Goal: Download file/media

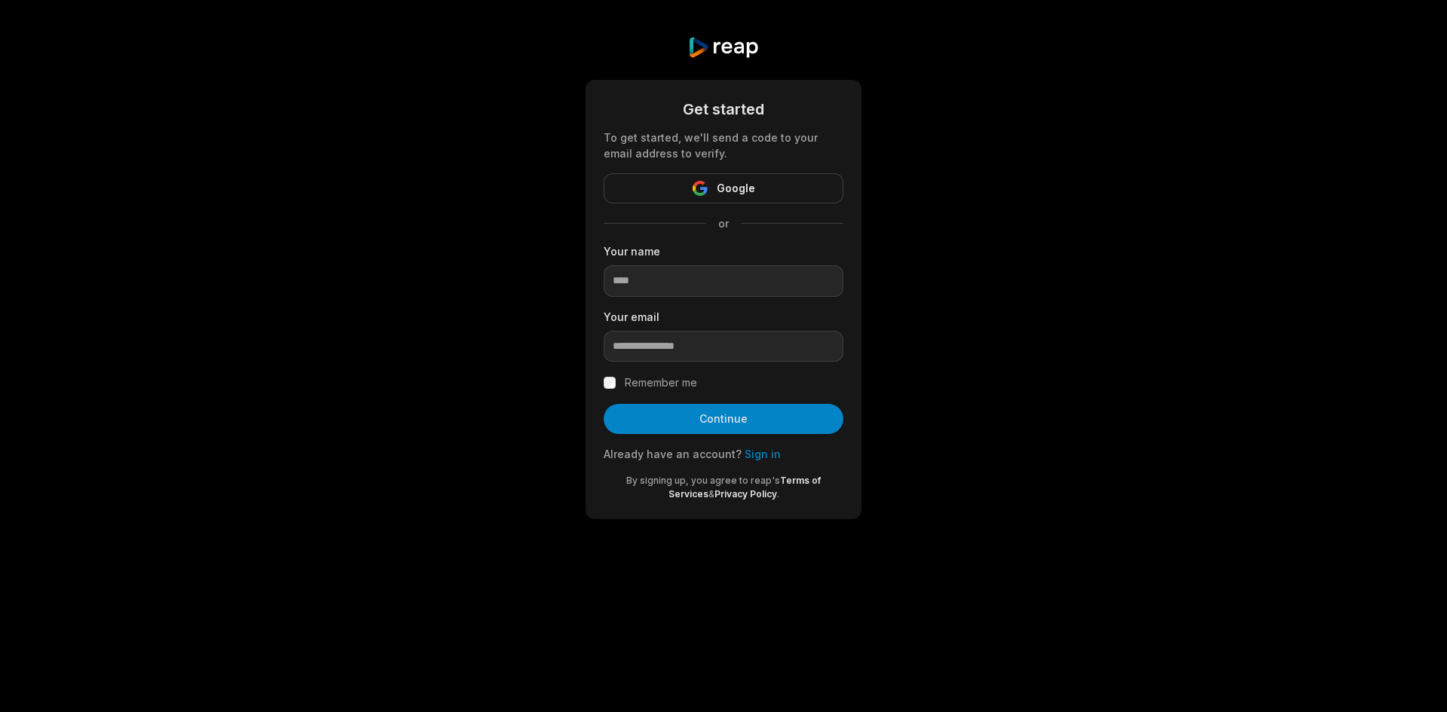
click at [681, 185] on button "Google" at bounding box center [724, 188] width 240 height 30
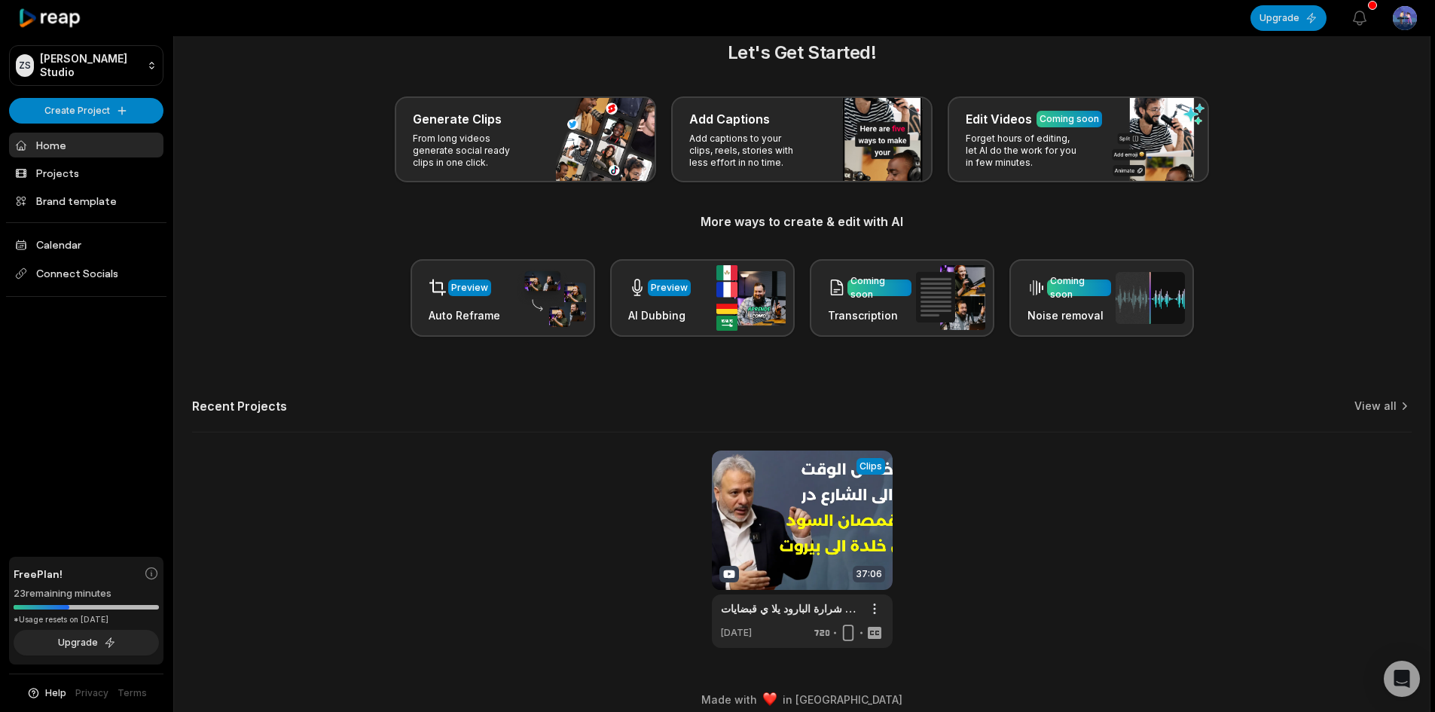
scroll to position [40, 0]
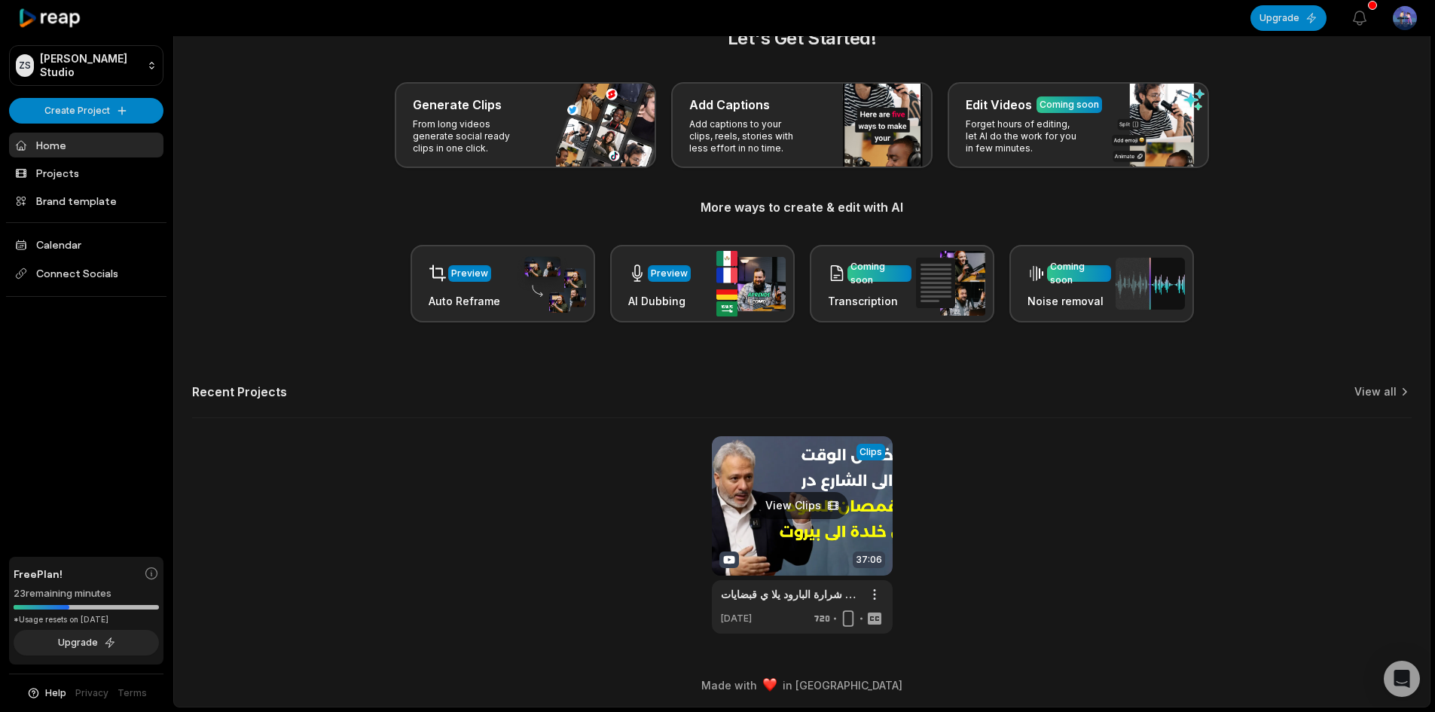
click at [763, 468] on link at bounding box center [802, 534] width 181 height 197
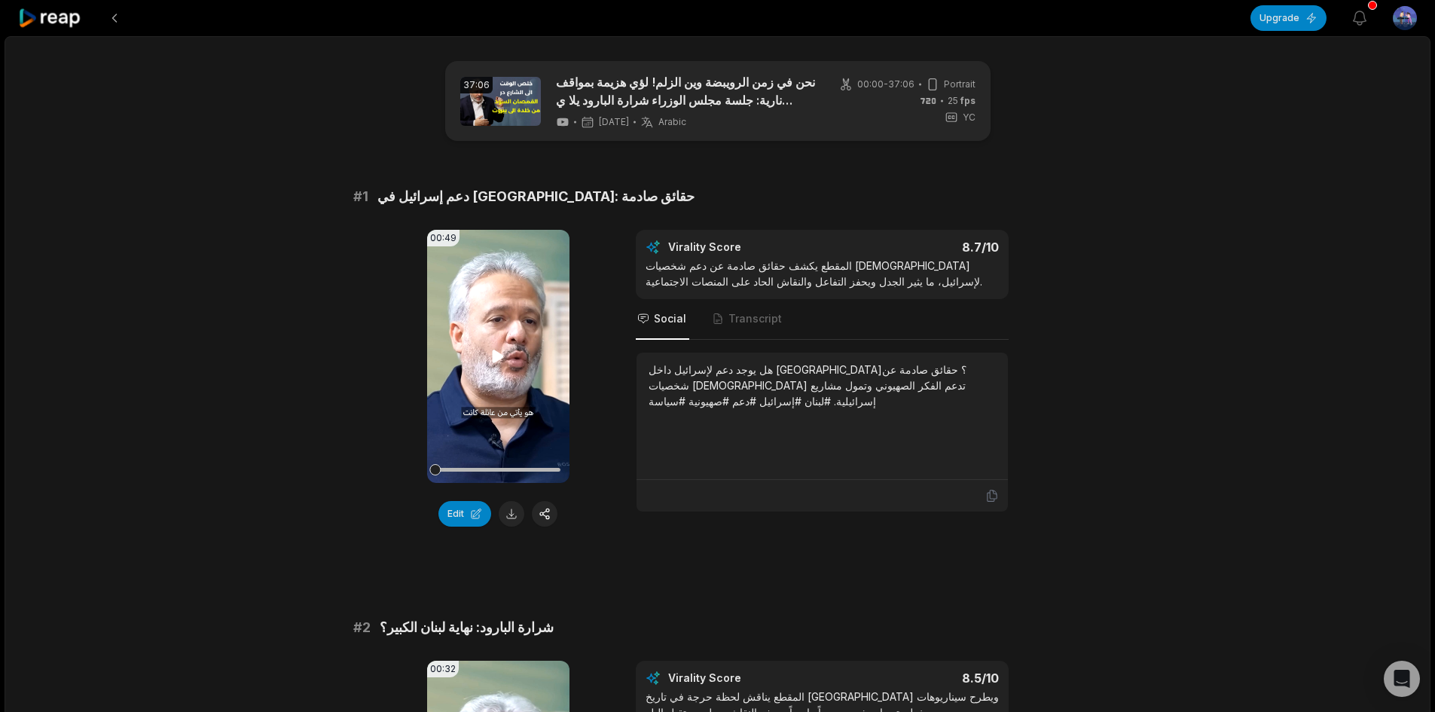
click at [459, 399] on video "Your browser does not support mp4 format." at bounding box center [498, 356] width 142 height 253
click at [507, 510] on button at bounding box center [512, 514] width 26 height 26
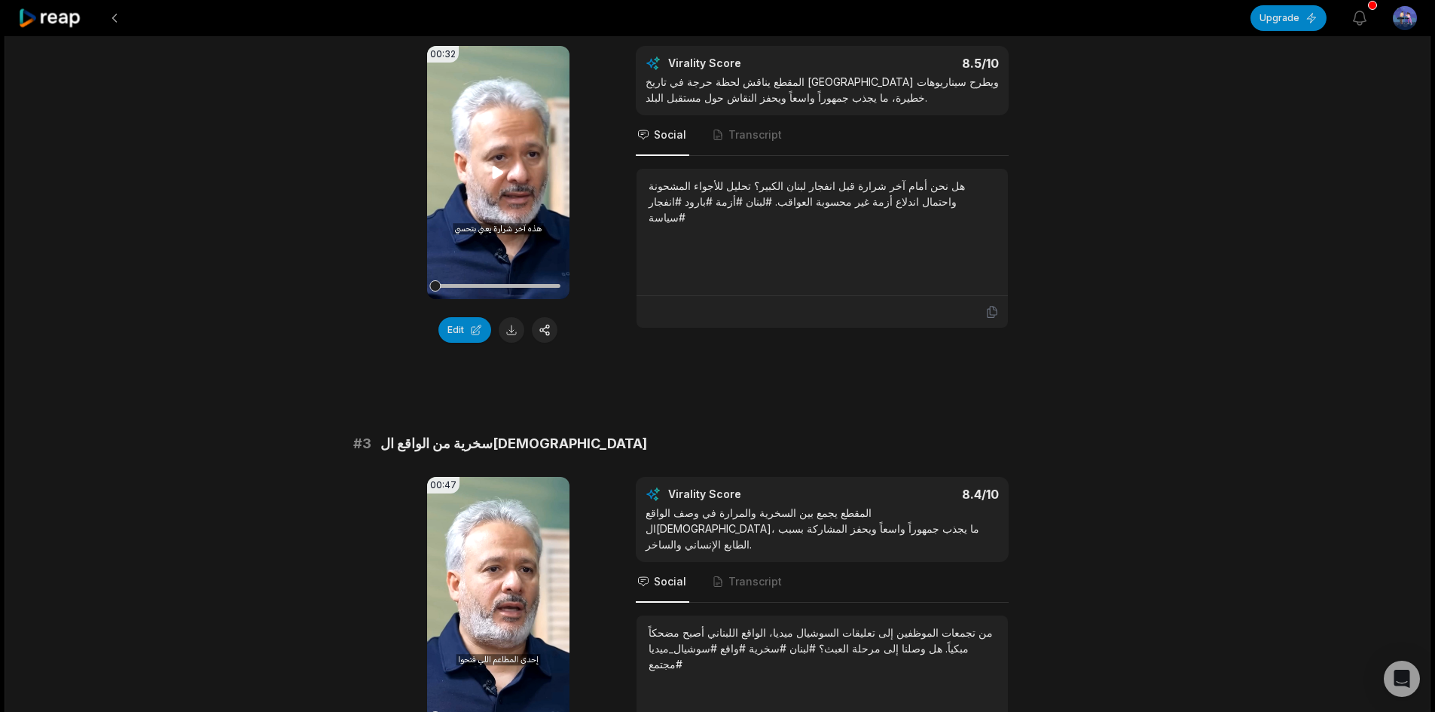
scroll to position [527, 0]
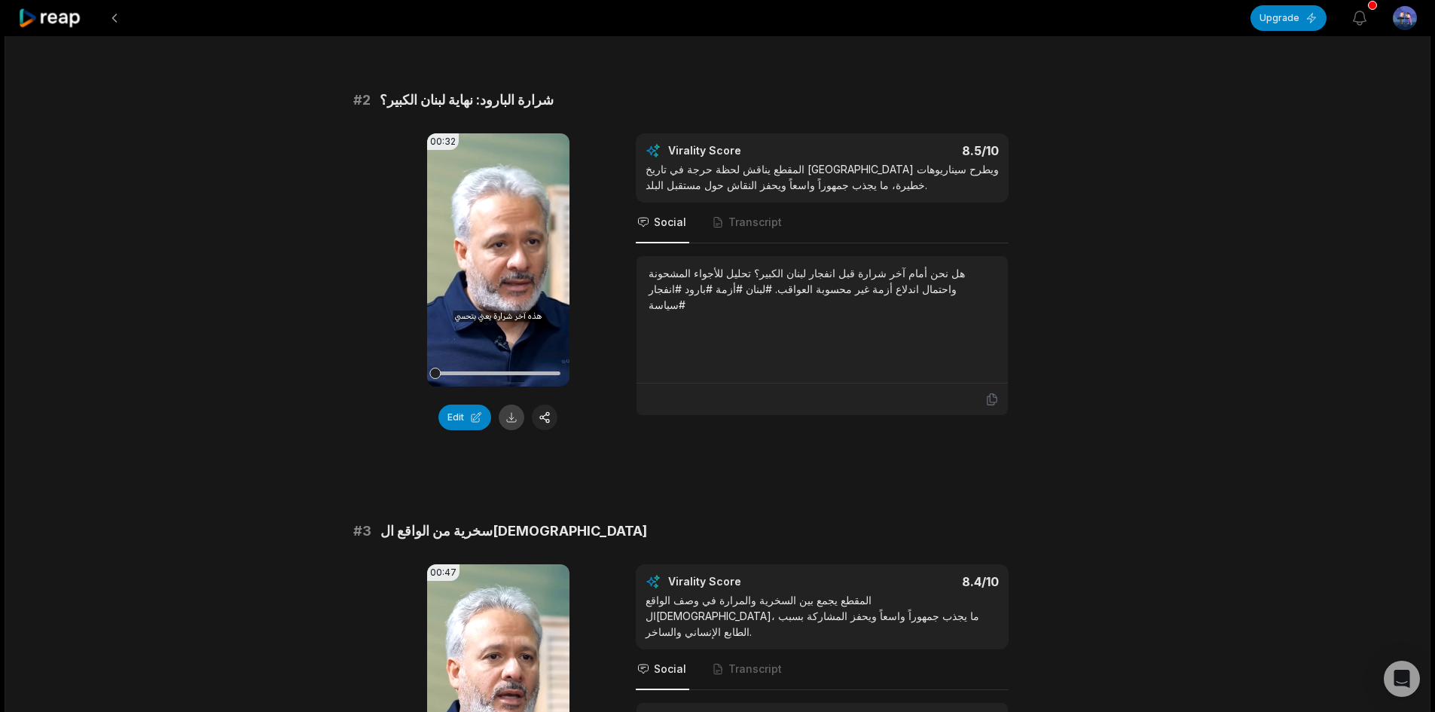
click at [501, 423] on button at bounding box center [512, 418] width 26 height 26
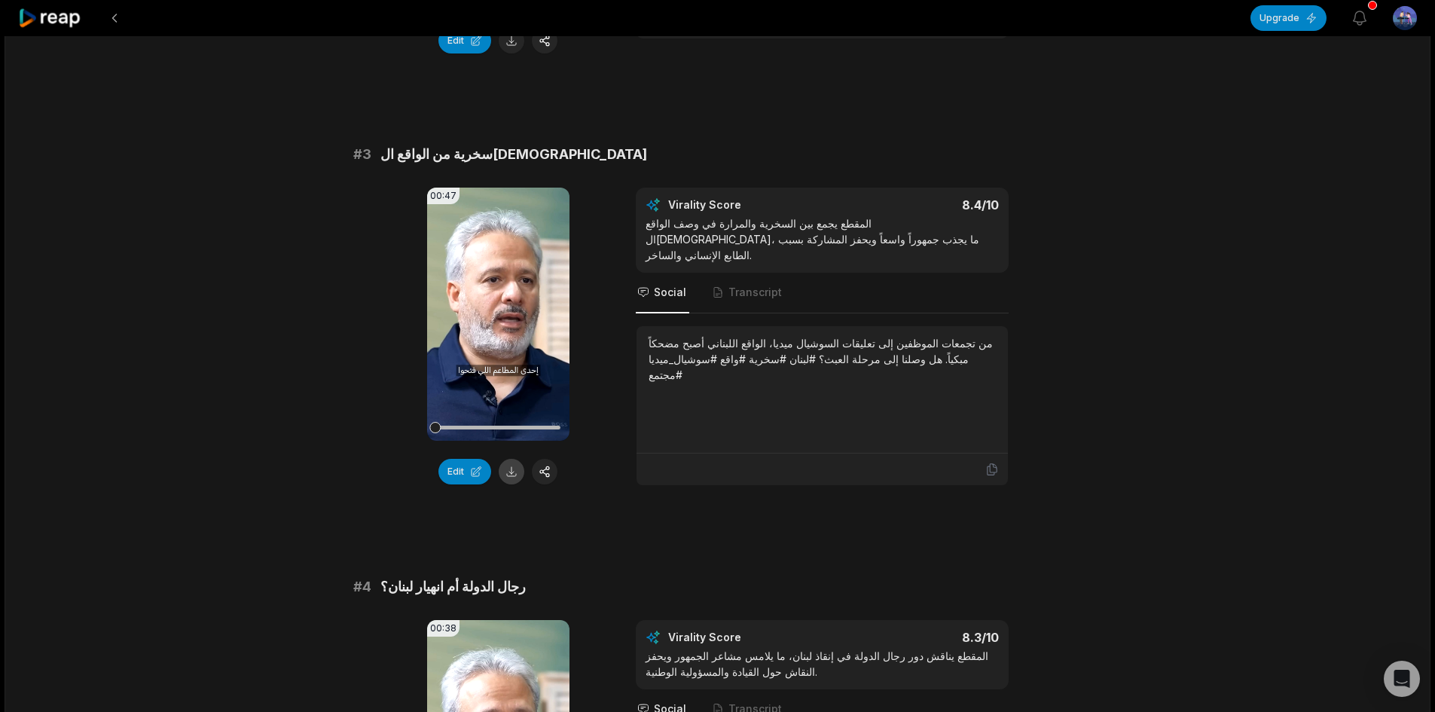
click at [515, 469] on button at bounding box center [512, 472] width 26 height 26
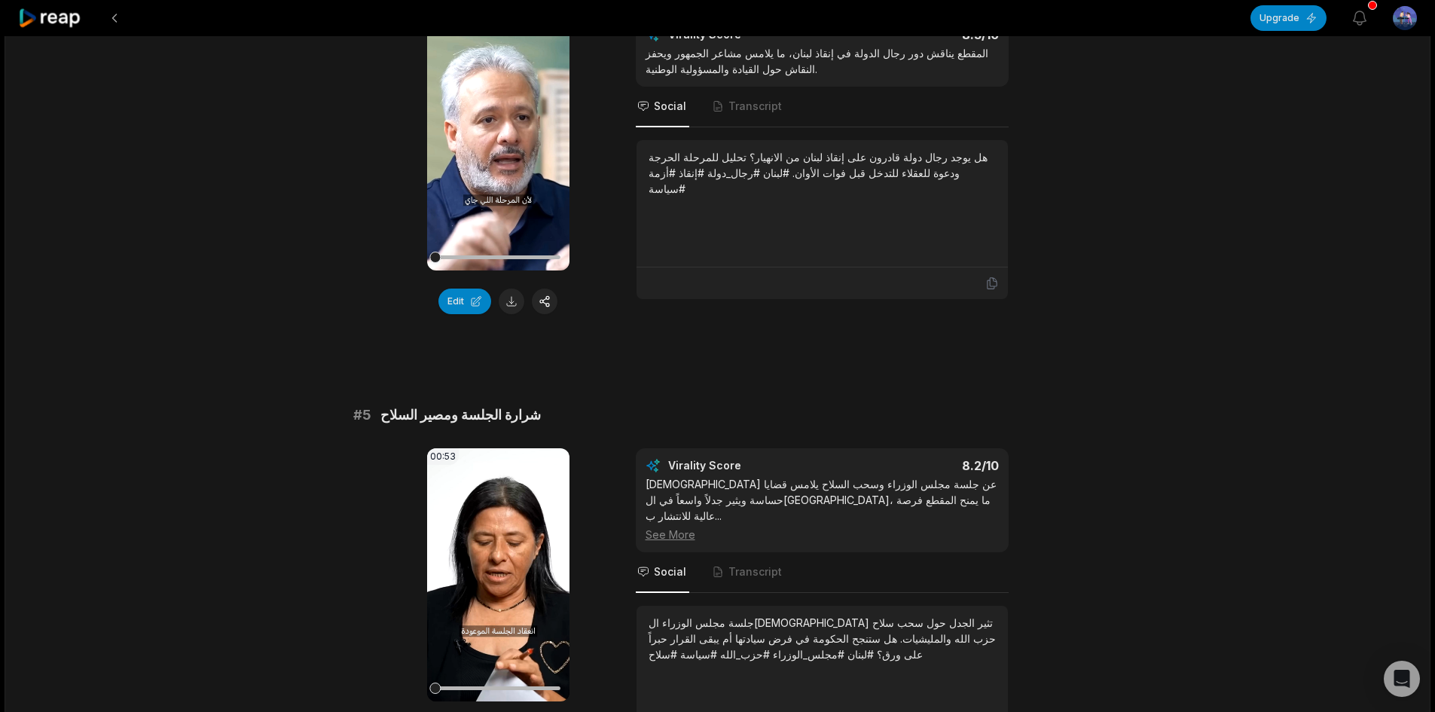
click at [504, 304] on button at bounding box center [512, 302] width 26 height 26
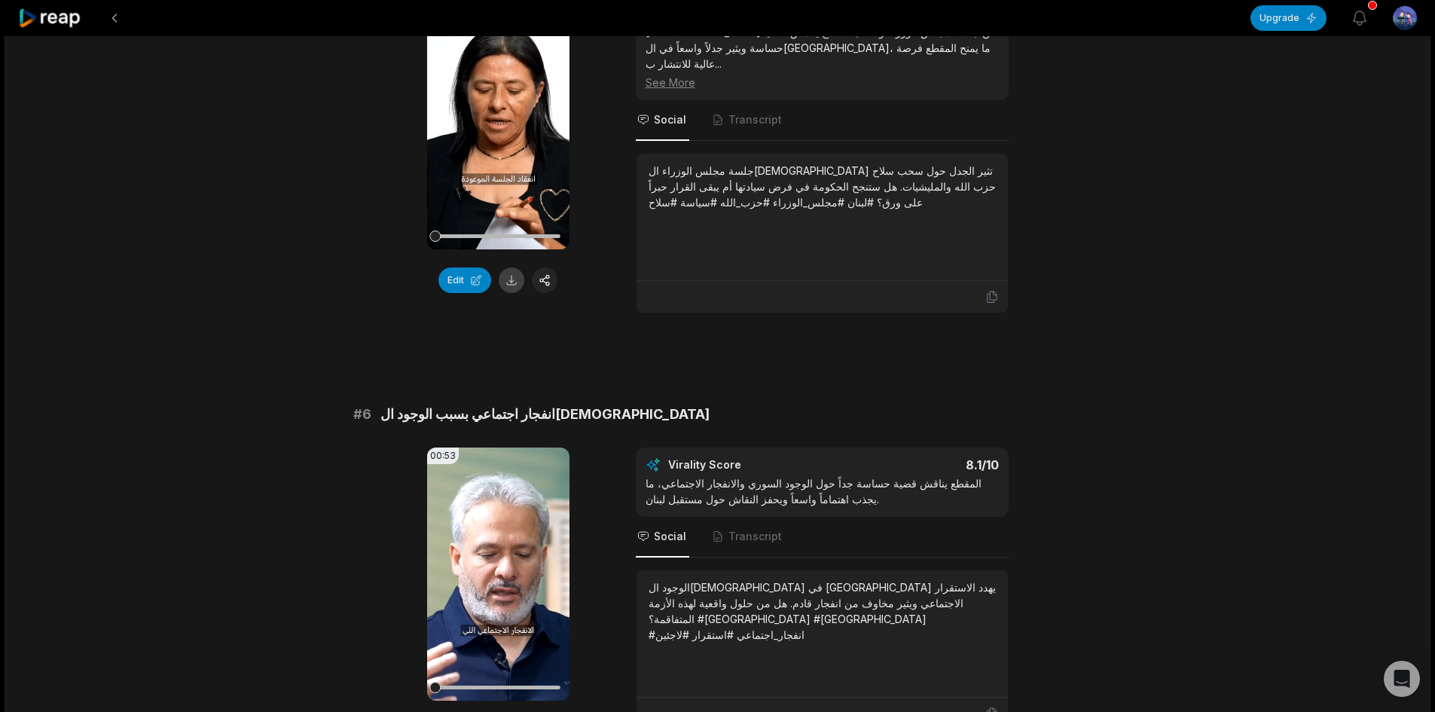
click at [512, 280] on button at bounding box center [512, 280] width 26 height 26
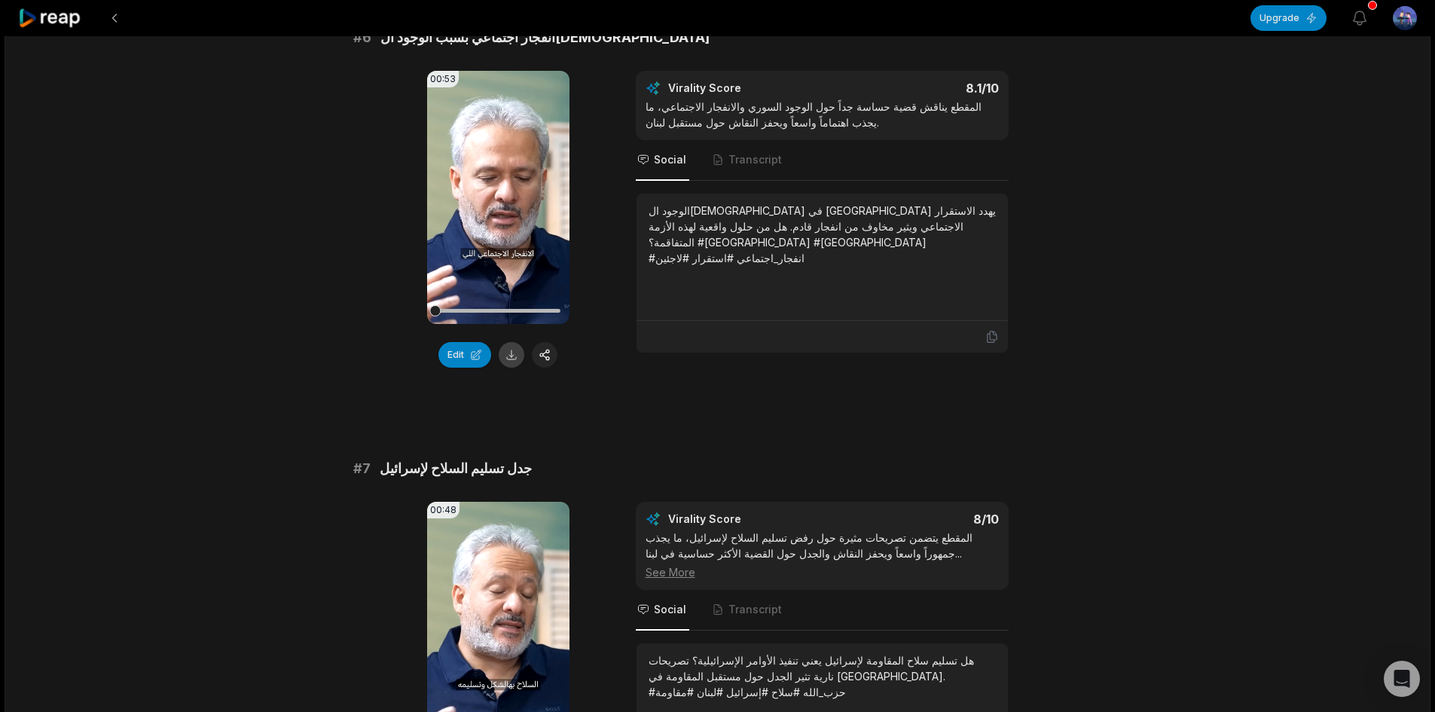
click at [509, 342] on button at bounding box center [512, 355] width 26 height 26
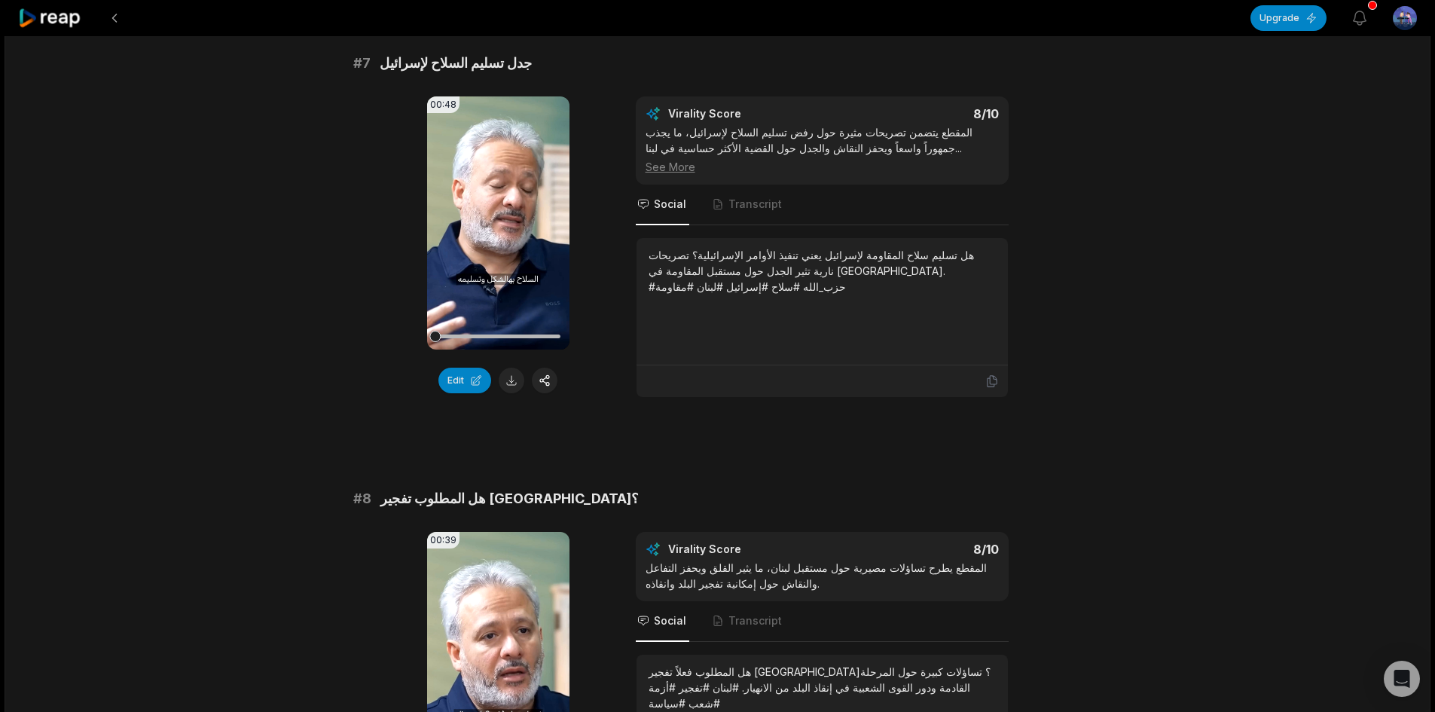
scroll to position [2863, 0]
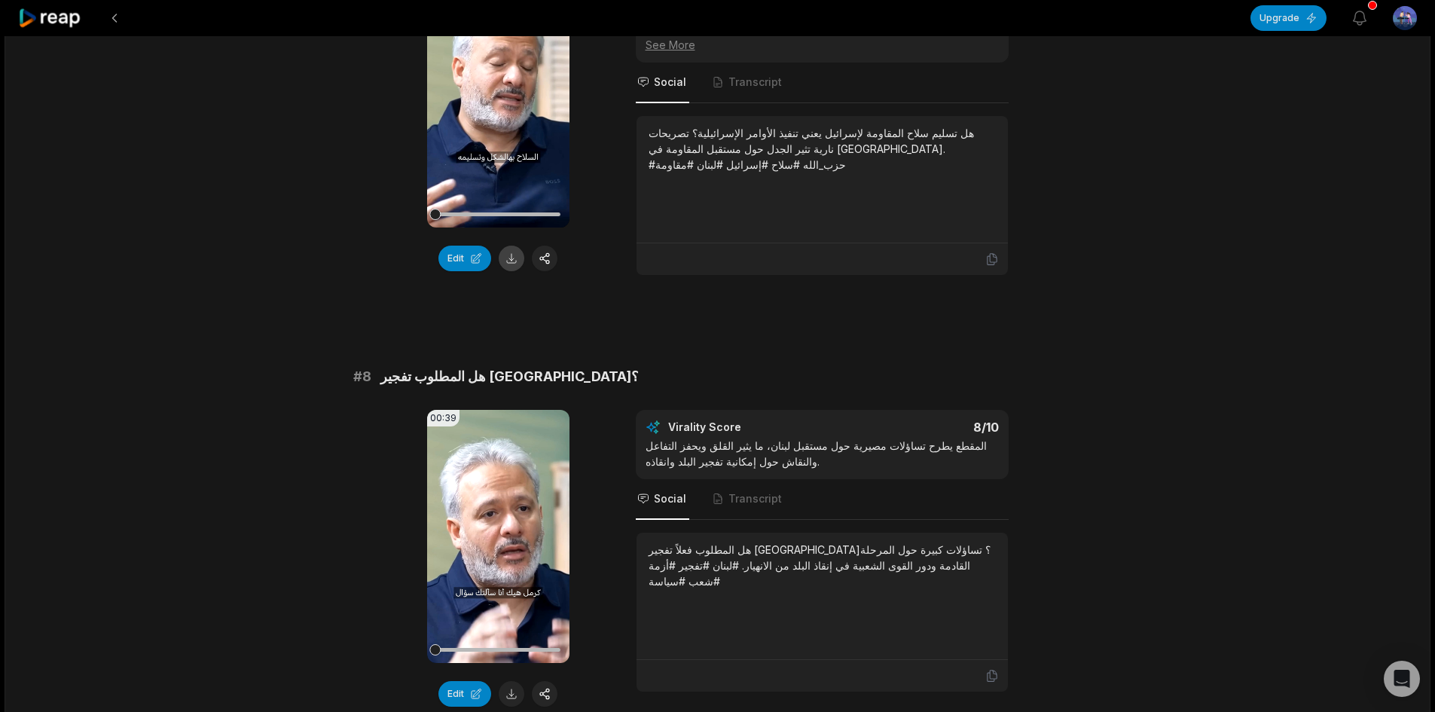
click at [503, 246] on button at bounding box center [512, 259] width 26 height 26
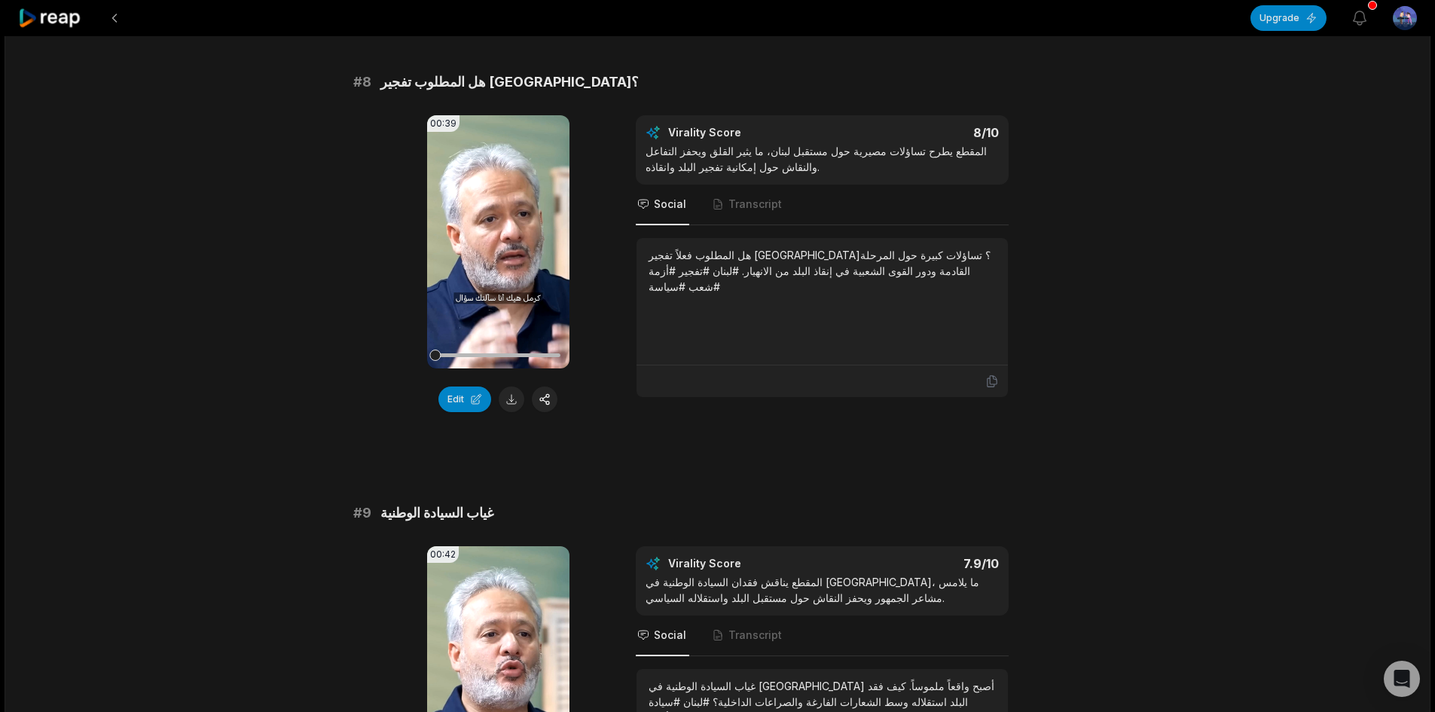
scroll to position [3240, 0]
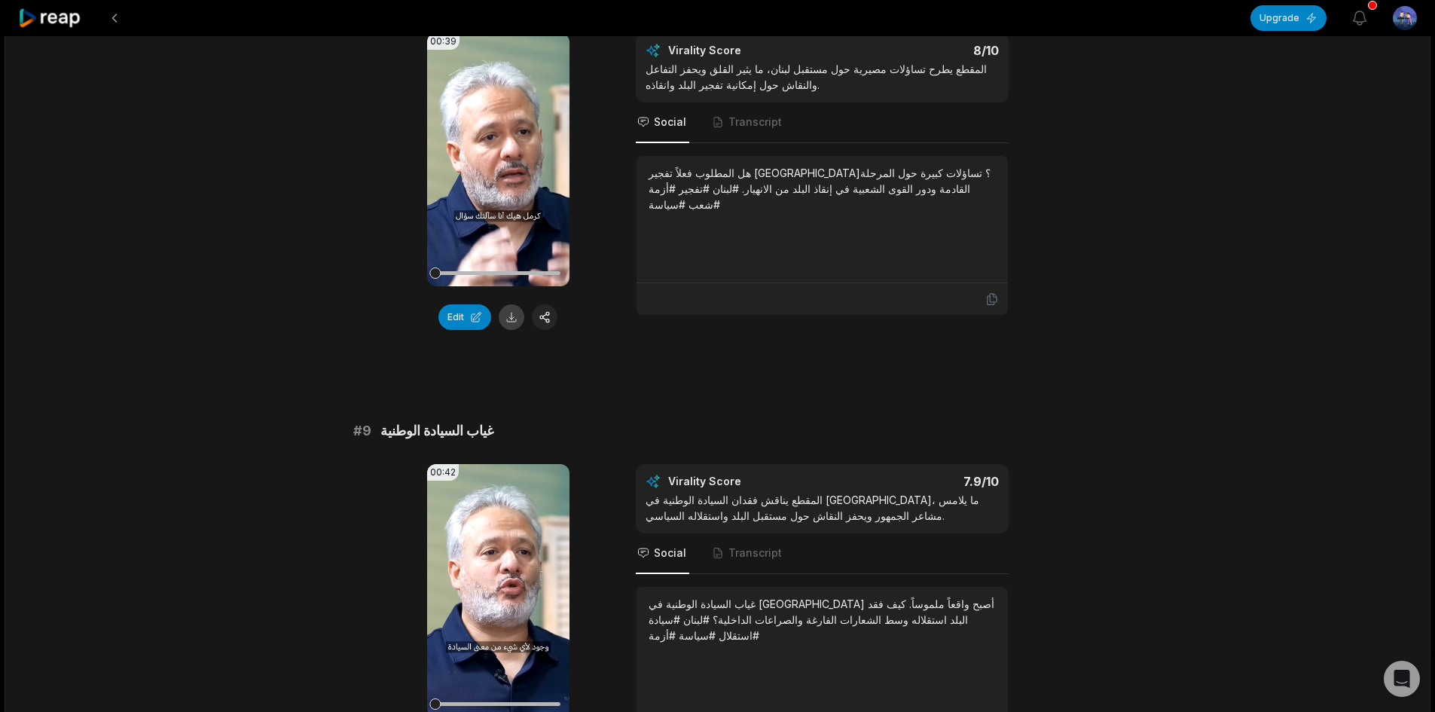
click at [512, 304] on button at bounding box center [512, 317] width 26 height 26
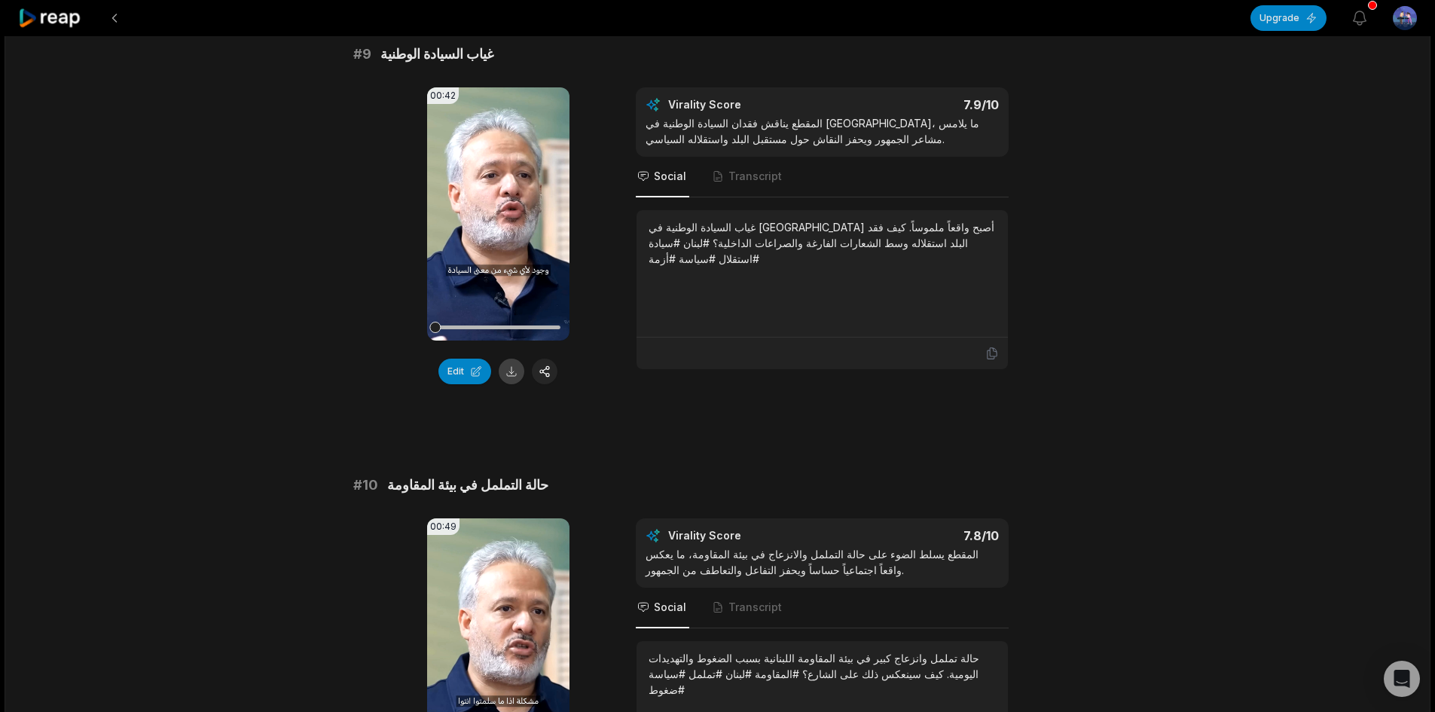
click at [512, 363] on button at bounding box center [512, 372] width 26 height 26
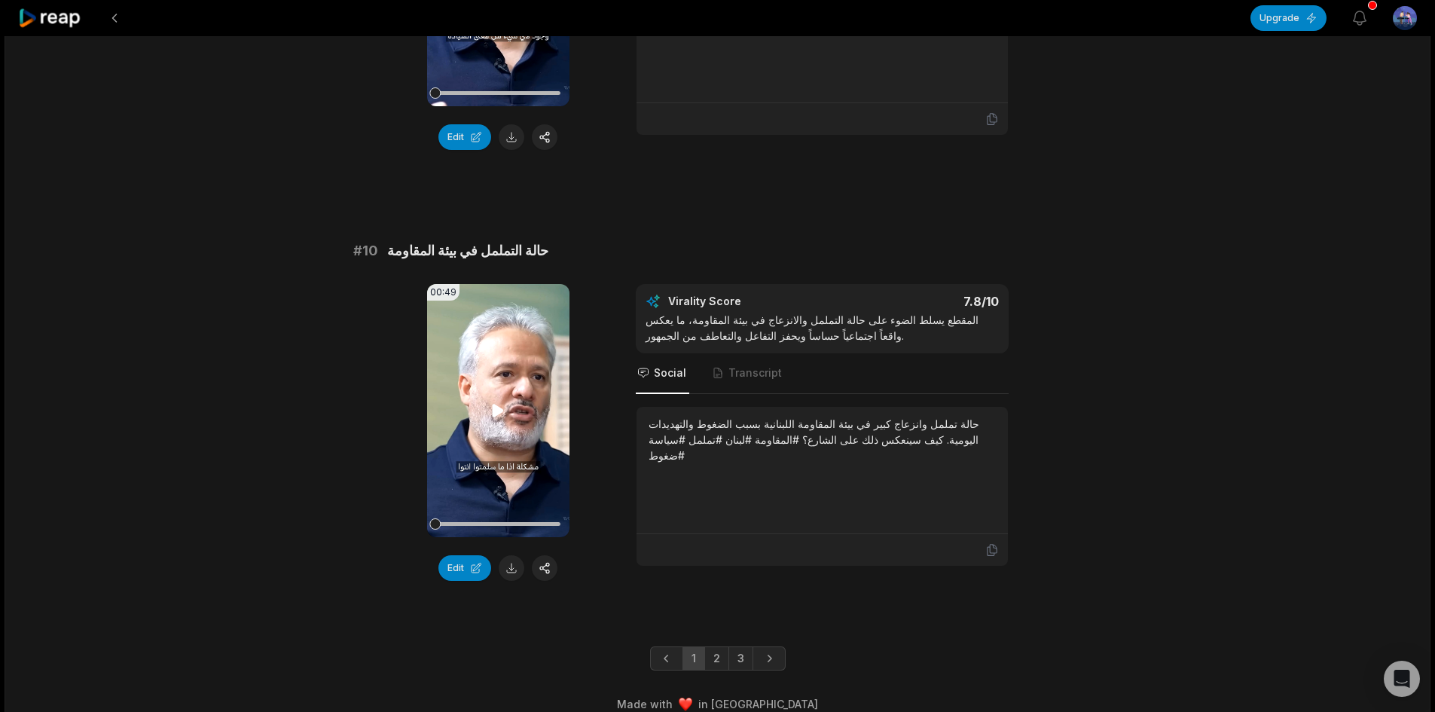
scroll to position [3853, 0]
click at [513, 554] on button at bounding box center [512, 567] width 26 height 26
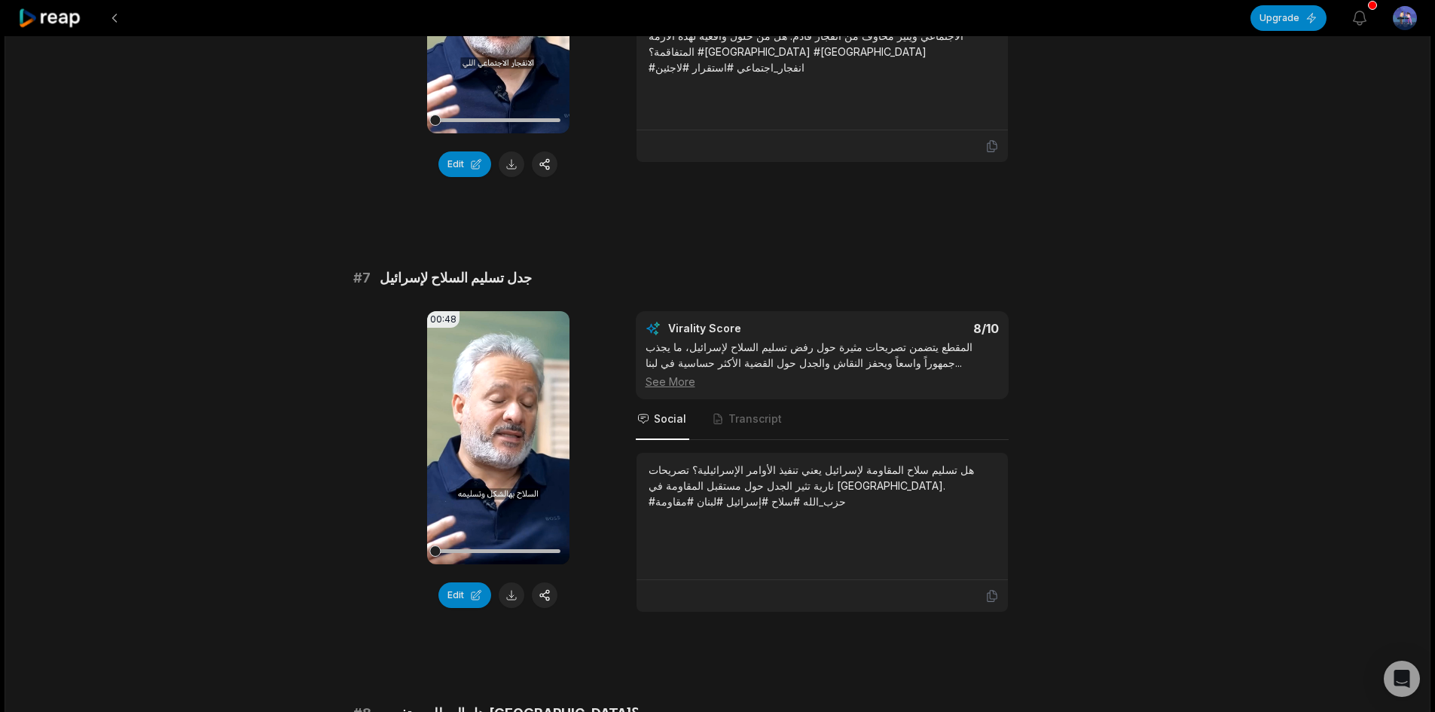
scroll to position [2722, 0]
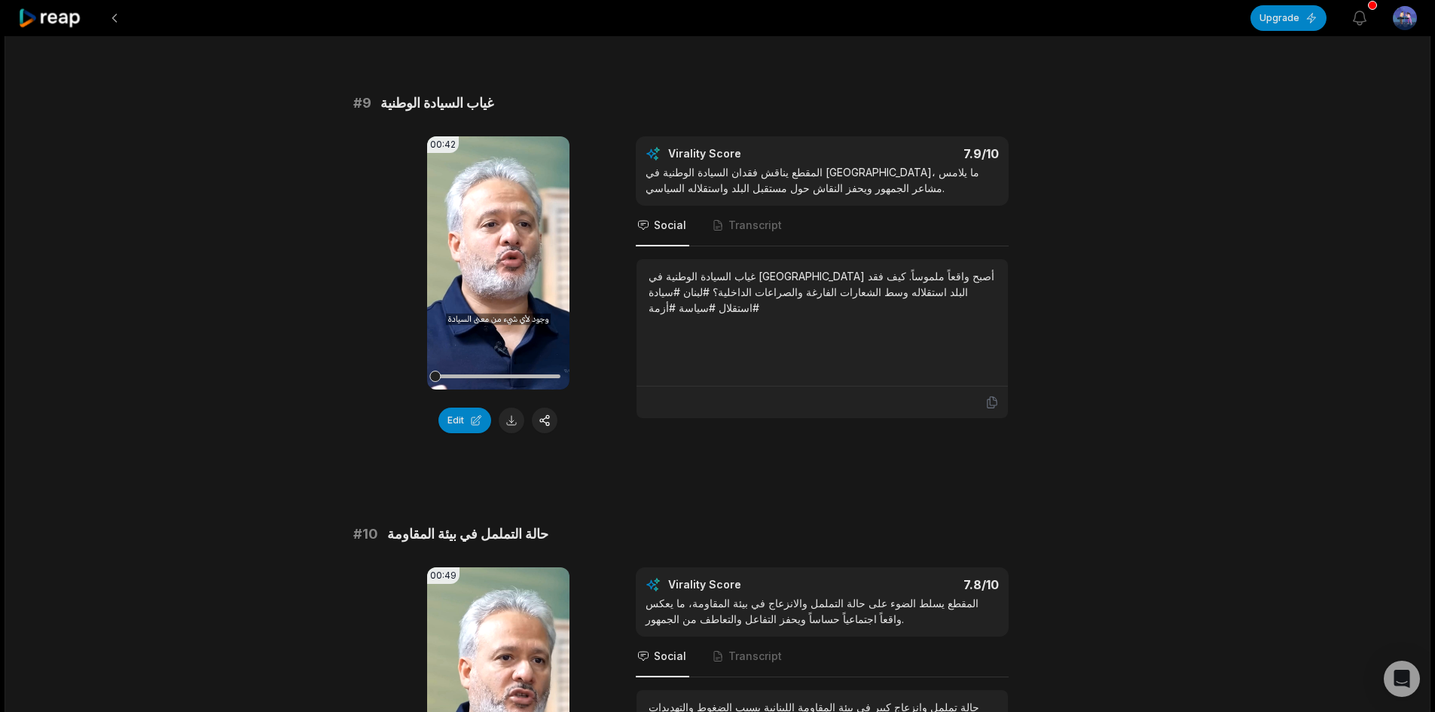
scroll to position [3627, 0]
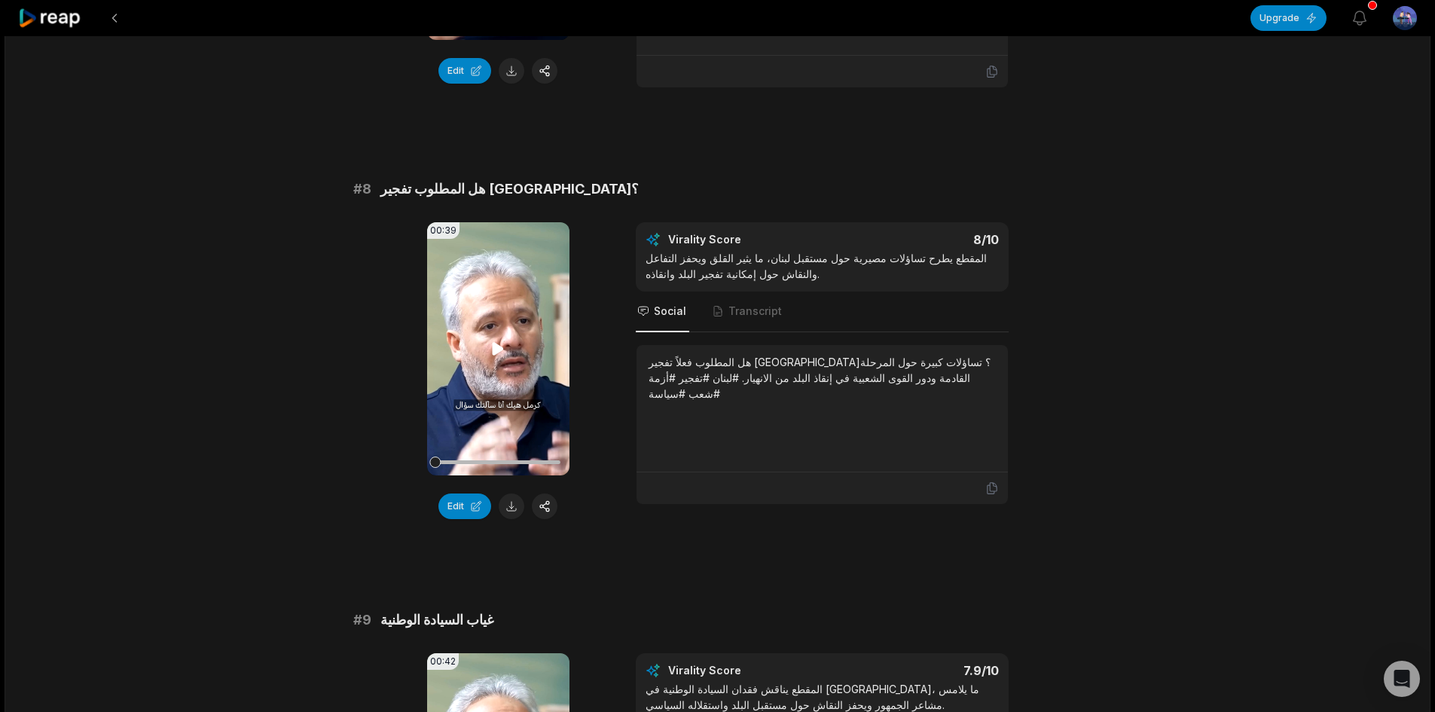
scroll to position [3024, 0]
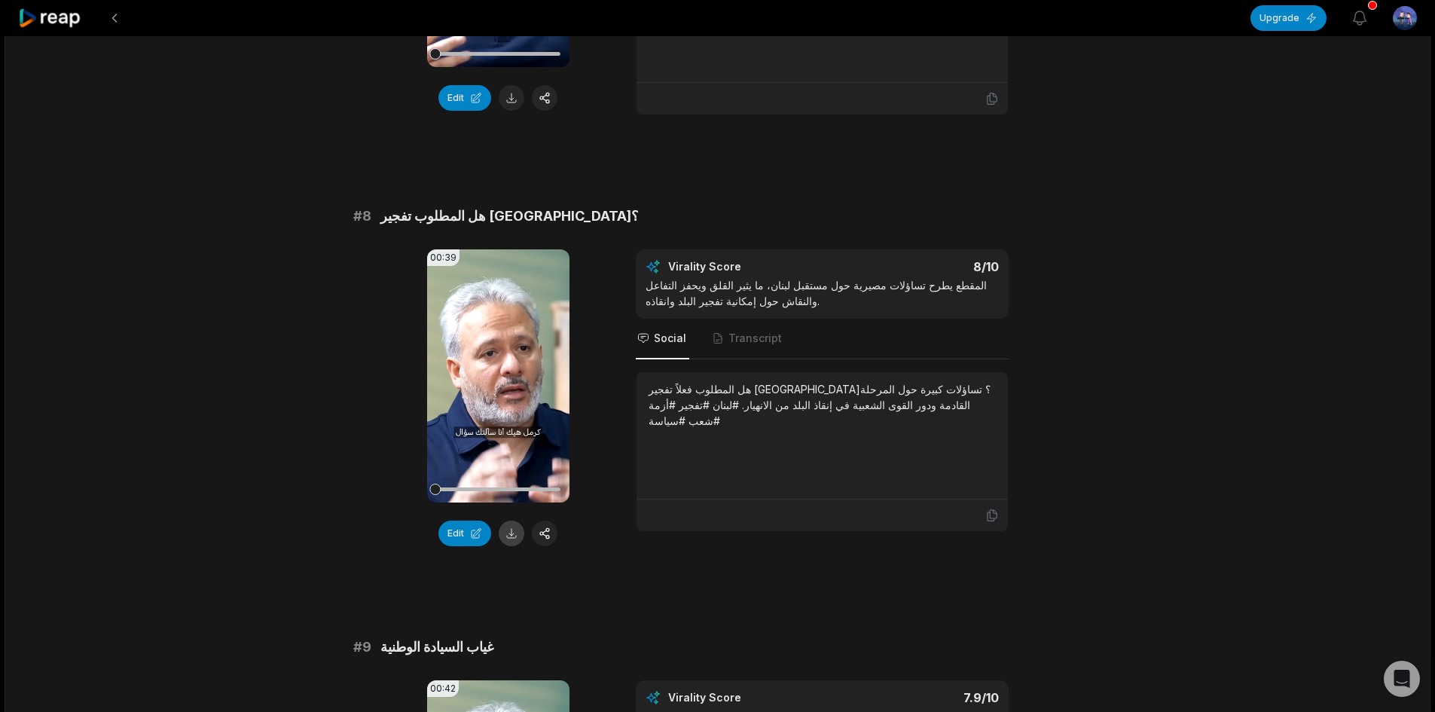
click at [515, 521] on button at bounding box center [512, 534] width 26 height 26
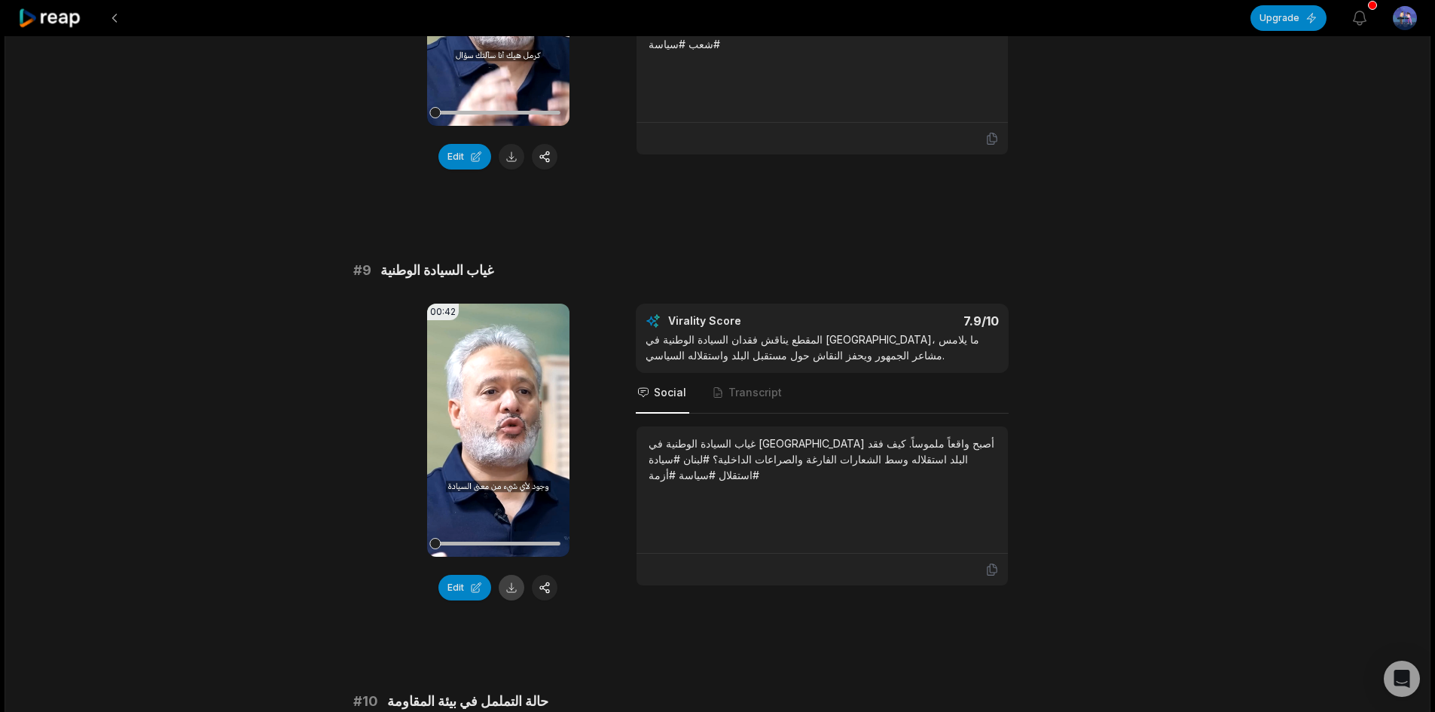
scroll to position [3476, 0]
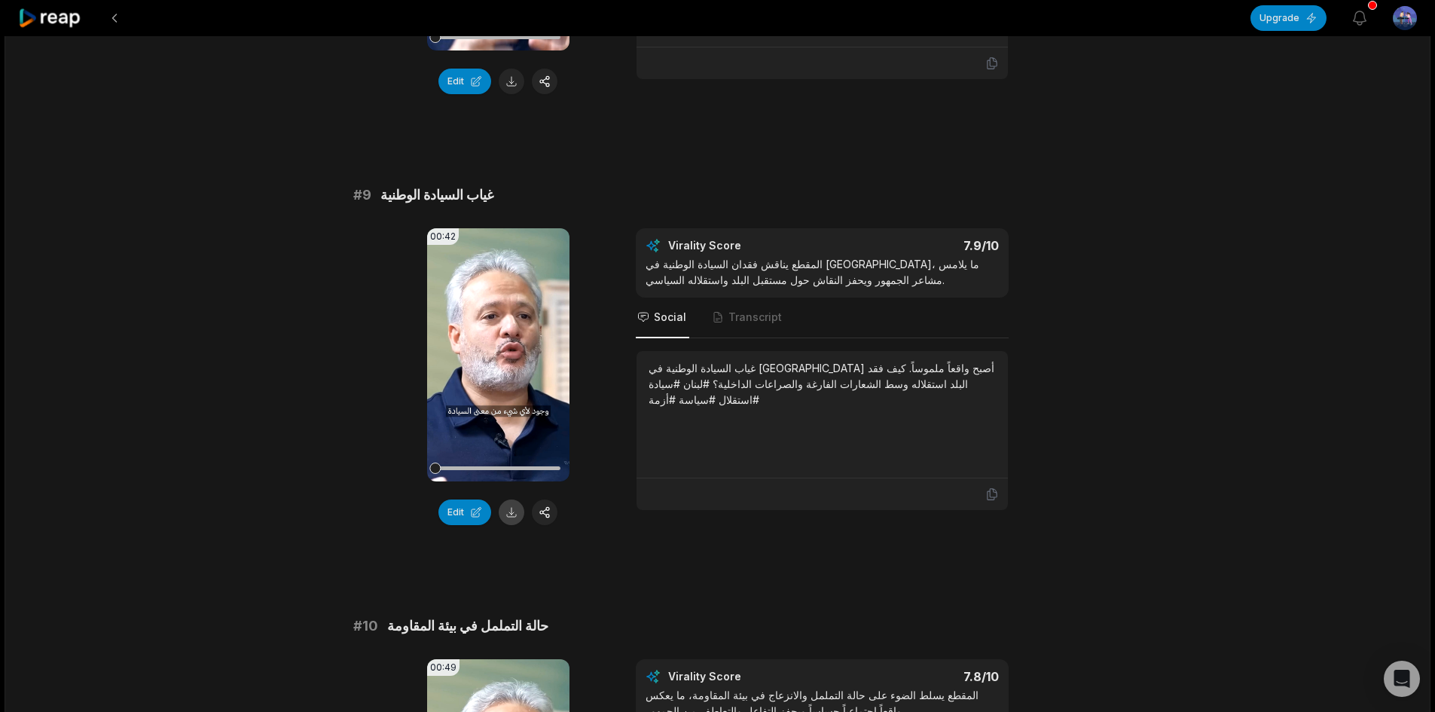
click at [513, 500] on button at bounding box center [512, 513] width 26 height 26
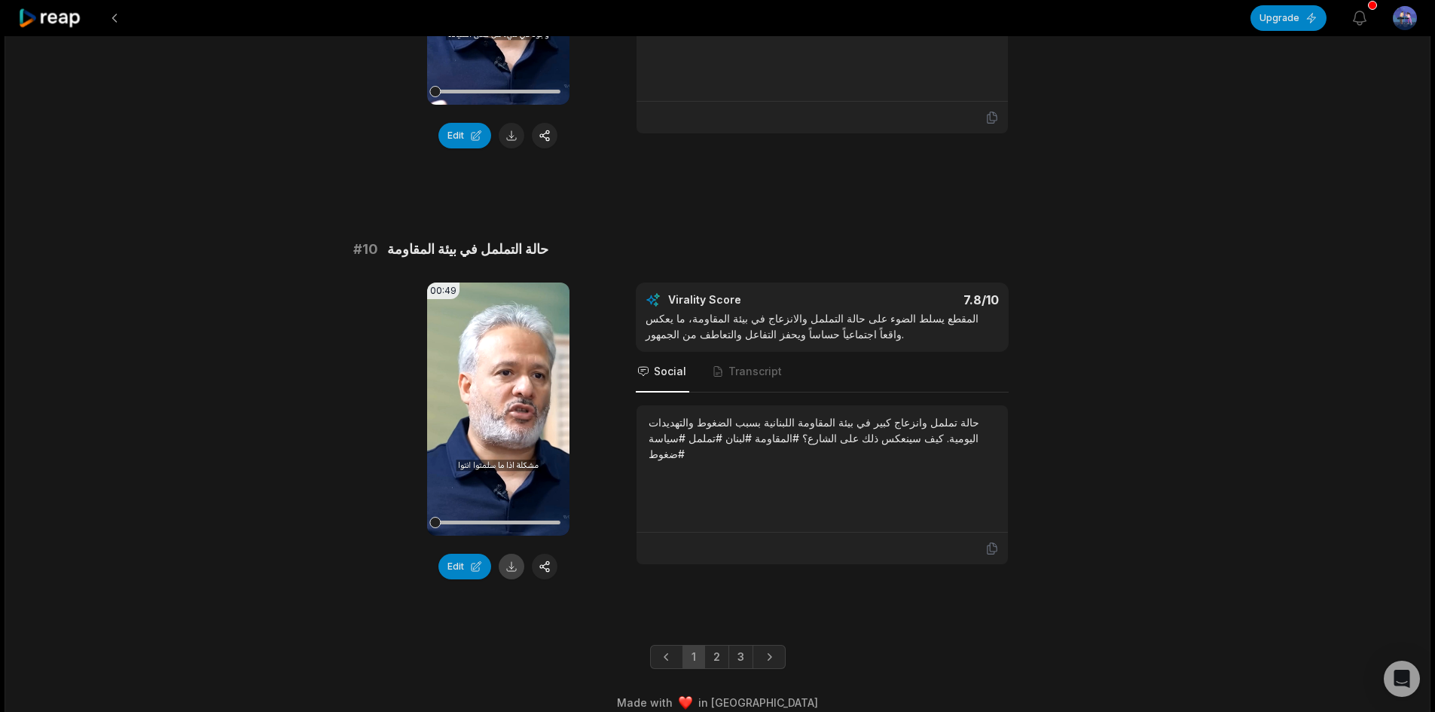
click at [511, 554] on button at bounding box center [512, 567] width 26 height 26
click at [535, 411] on video "Your browser does not support mp4 format." at bounding box center [498, 409] width 142 height 253
click at [491, 400] on icon at bounding box center [498, 409] width 18 height 18
